Goal: Use online tool/utility: Utilize a website feature to perform a specific function

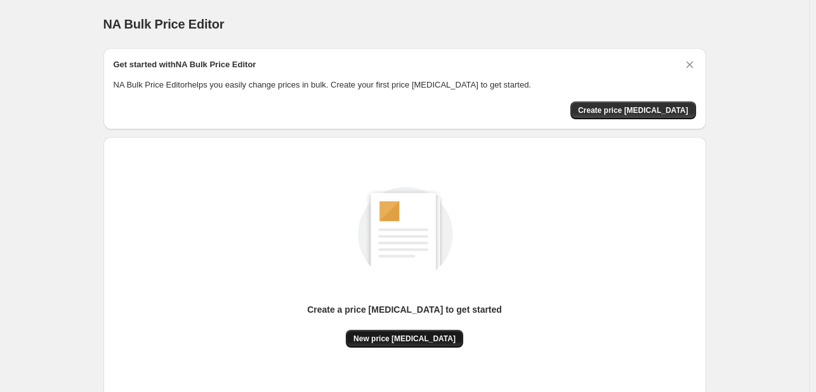
click at [431, 336] on span "New price [MEDICAL_DATA]" at bounding box center [405, 339] width 102 height 10
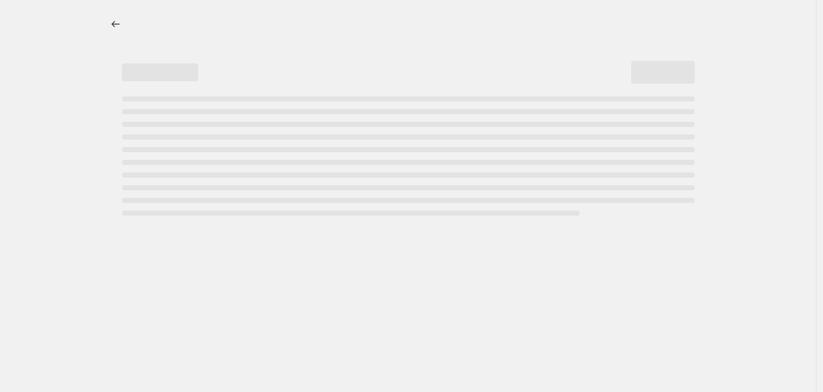
select select "percentage"
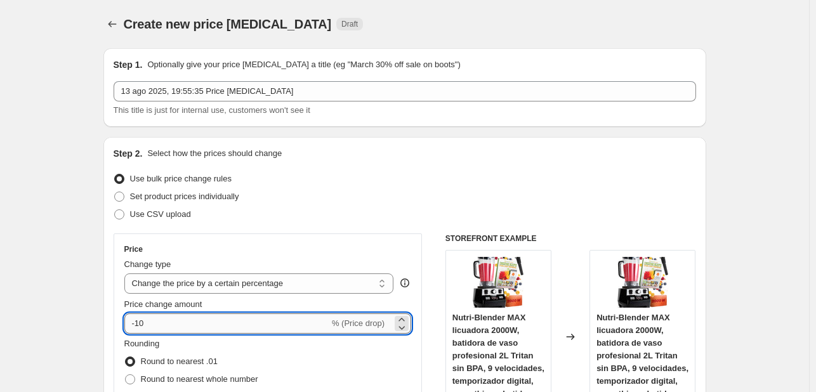
click at [204, 333] on input "-10" at bounding box center [226, 324] width 205 height 20
type input "-1"
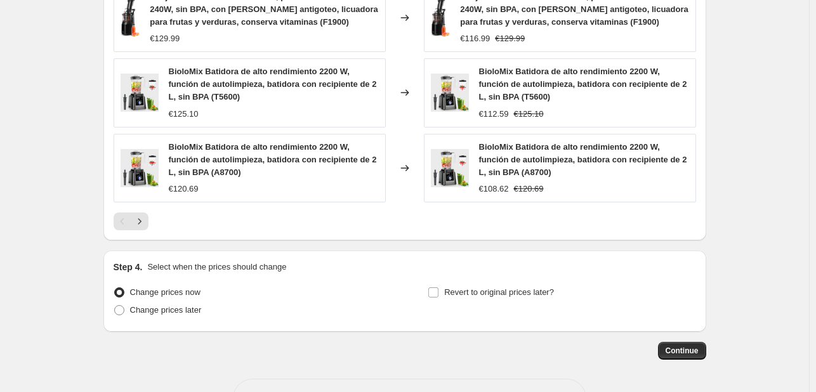
scroll to position [960, 0]
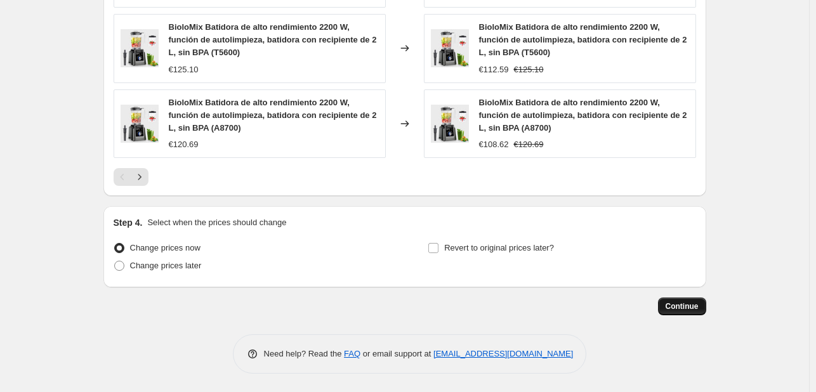
type input "-15"
click at [688, 311] on button "Continue" at bounding box center [682, 307] width 48 height 18
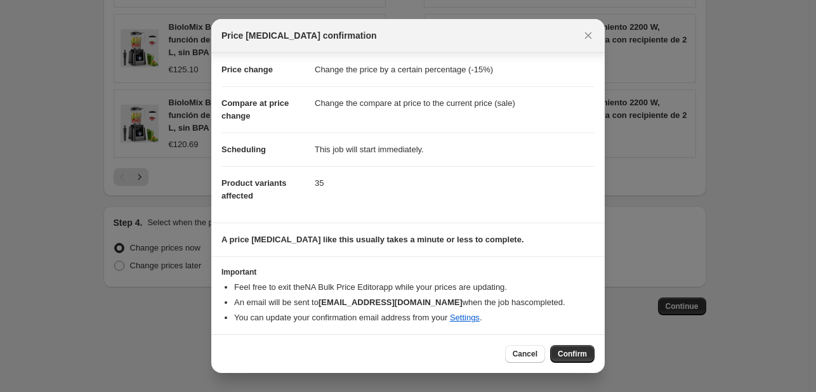
scroll to position [24, 0]
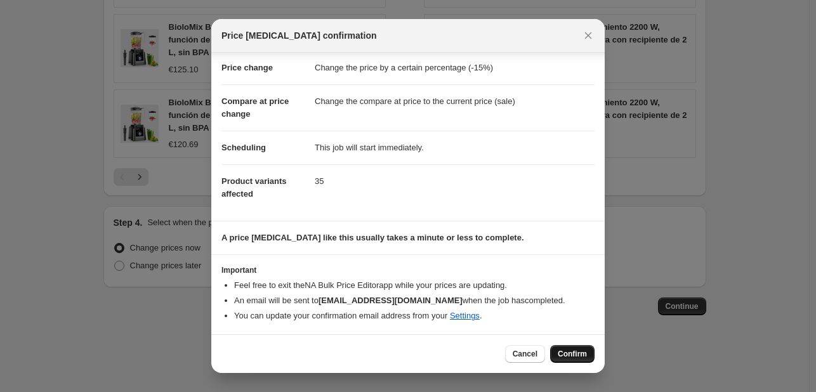
click at [566, 357] on span "Confirm" at bounding box center [572, 354] width 29 height 10
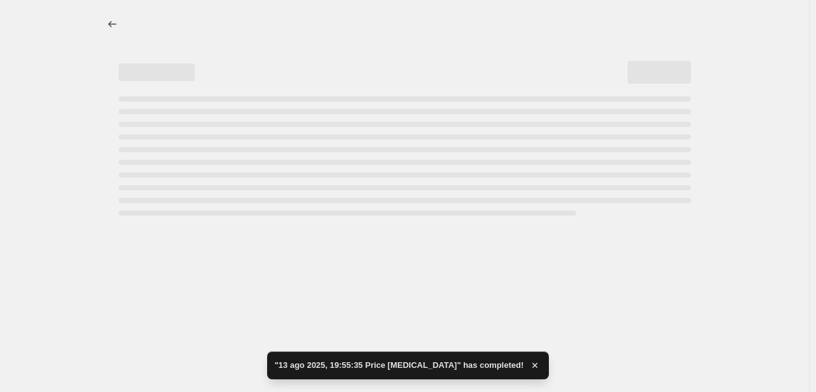
select select "percentage"
